Goal: Information Seeking & Learning: Check status

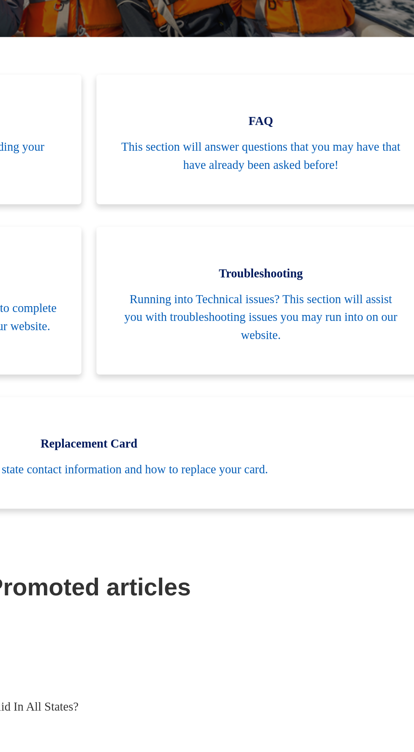
scroll to position [0, 0]
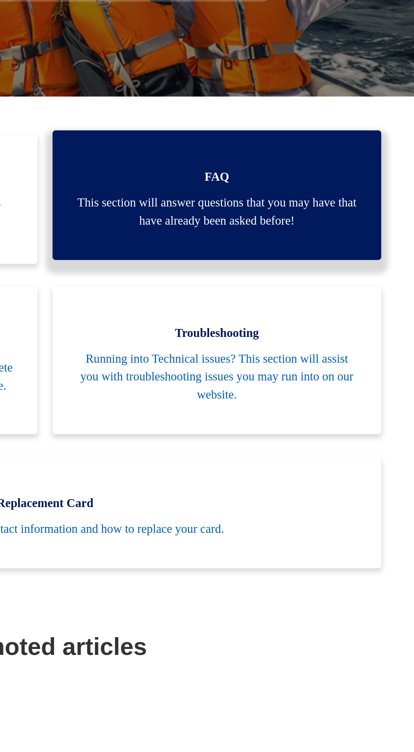
click at [349, 297] on link "FAQ This section will answer questions that you may have that have already been…" at bounding box center [303, 277] width 184 height 73
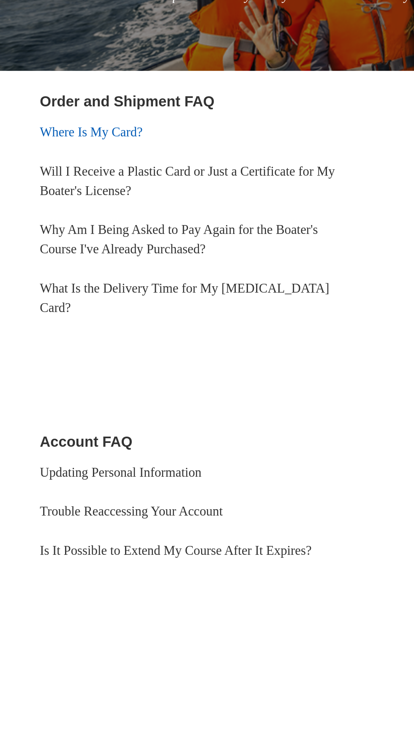
click at [70, 206] on link "Where Is My Card?" at bounding box center [48, 204] width 54 height 7
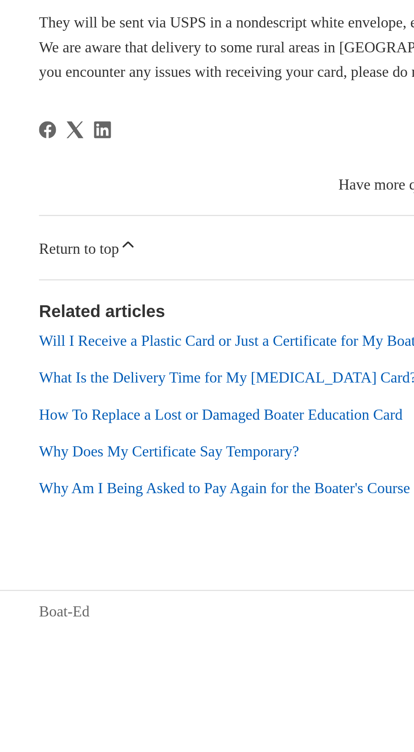
click at [151, 457] on link "What Is the Delivery Time for My [MEDICAL_DATA] Card?" at bounding box center [105, 453] width 168 height 7
